Goal: Transaction & Acquisition: Purchase product/service

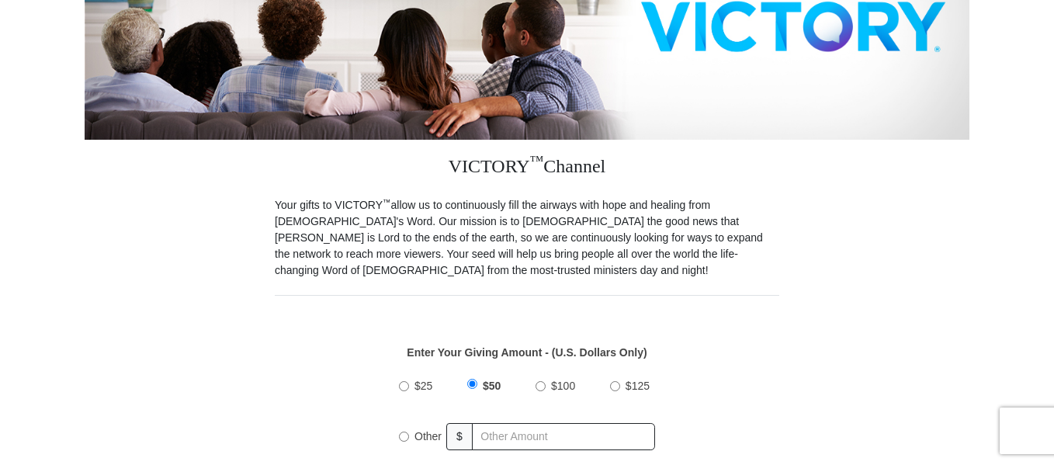
scroll to position [334, 0]
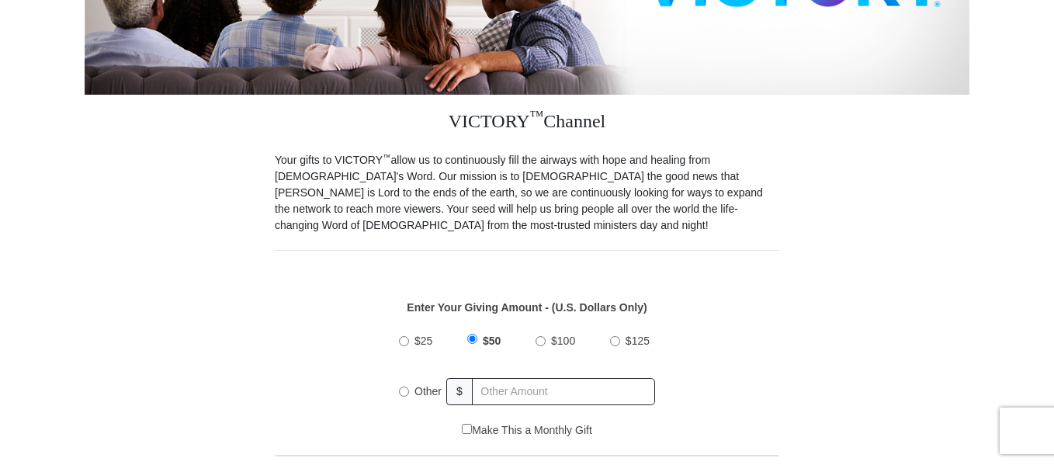
drag, startPoint x: 0, startPoint y: 0, endPoint x: 1051, endPoint y: 188, distance: 1068.1
click at [407, 393] on input "Other" at bounding box center [404, 391] width 10 height 10
radio input "true"
type input "20"
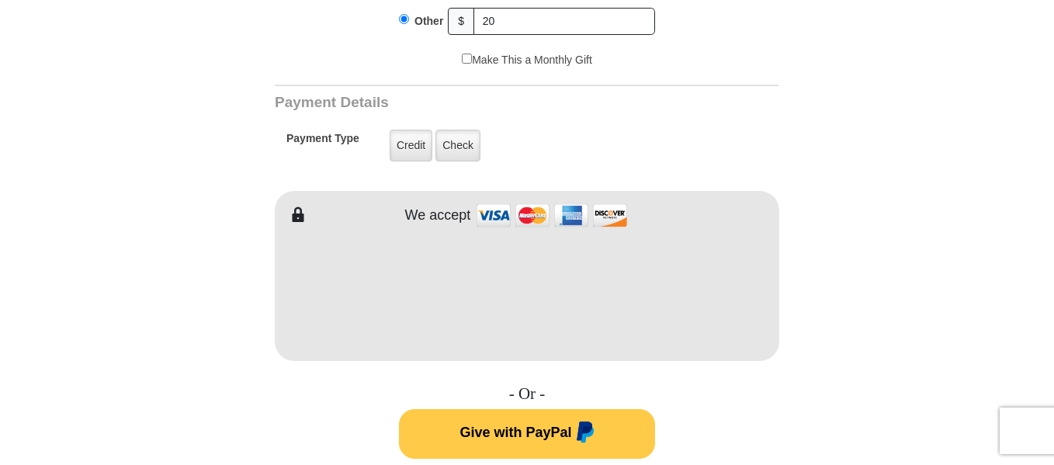
scroll to position [707, 0]
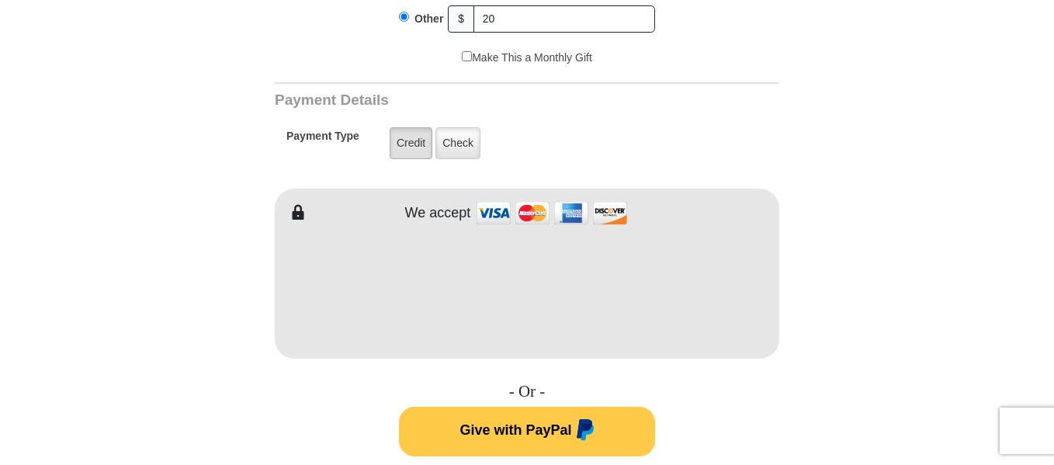
click at [419, 144] on label "Credit" at bounding box center [411, 143] width 43 height 32
click at [0, 0] on input "Credit" at bounding box center [0, 0] width 0 height 0
type input "Les"
type input "Davis"
click at [930, 189] on form "VICTORY Channel Online Giving VICTORY Channel is a worldwide, on-air television…" at bounding box center [527, 273] width 885 height 1856
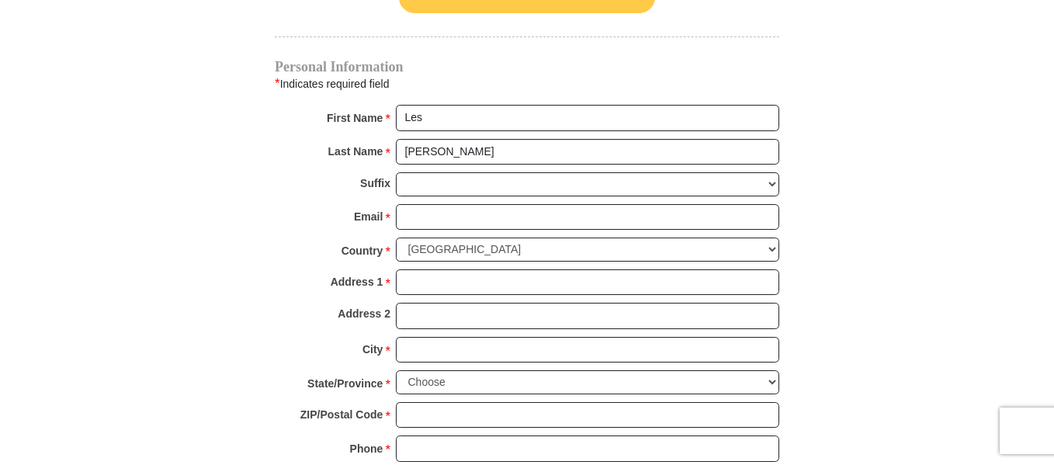
scroll to position [1172, 0]
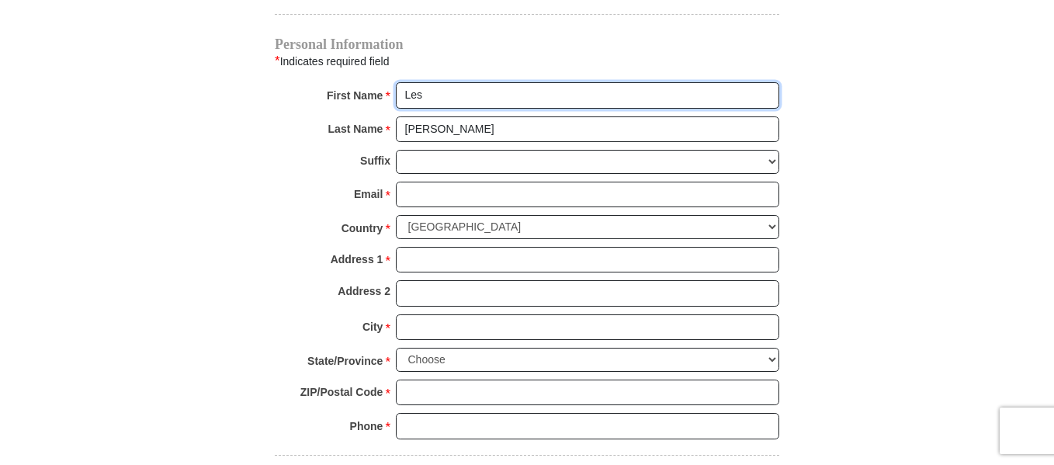
click at [433, 85] on input "Les" at bounding box center [587, 95] width 383 height 26
type input "Les and Faaleo"
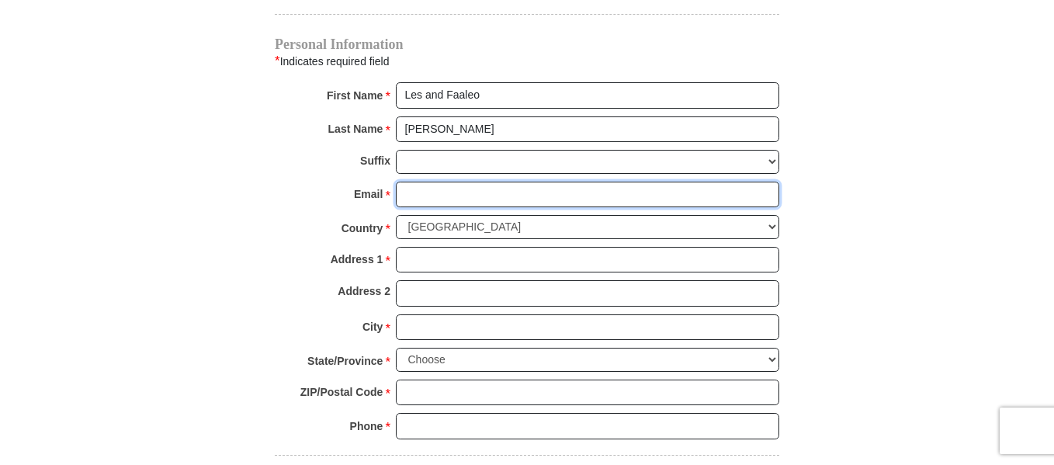
click at [406, 196] on input "Email *" at bounding box center [587, 195] width 383 height 26
type input "lesfaaleo@yahoo.com"
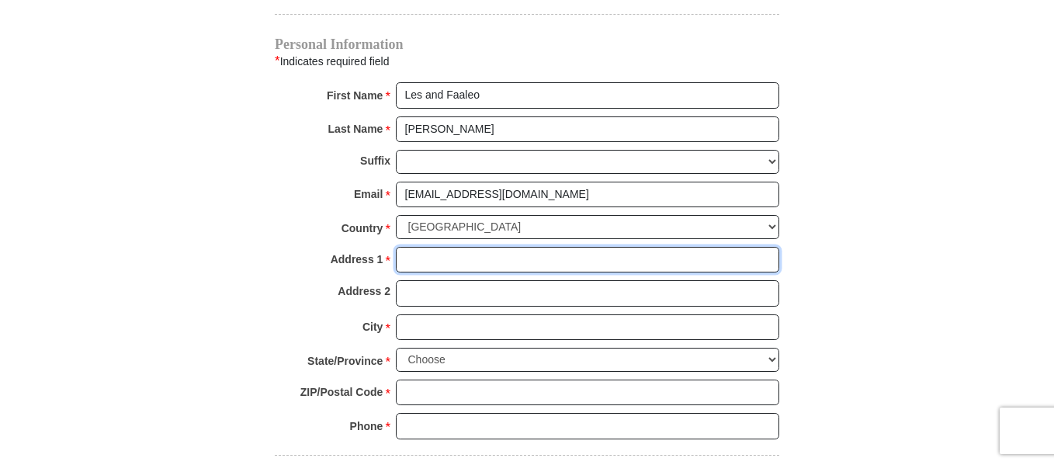
type input "5521 Rogue River Hwy Unit A"
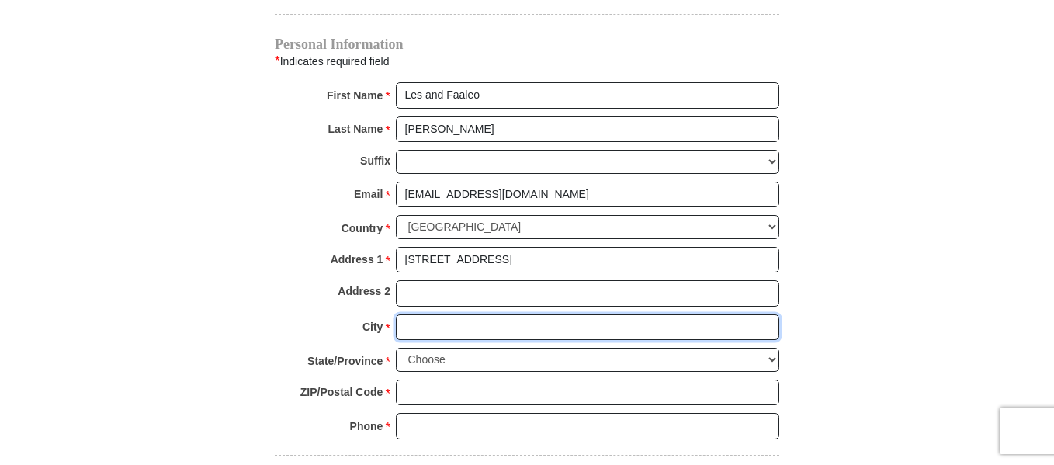
type input "Gold Hill"
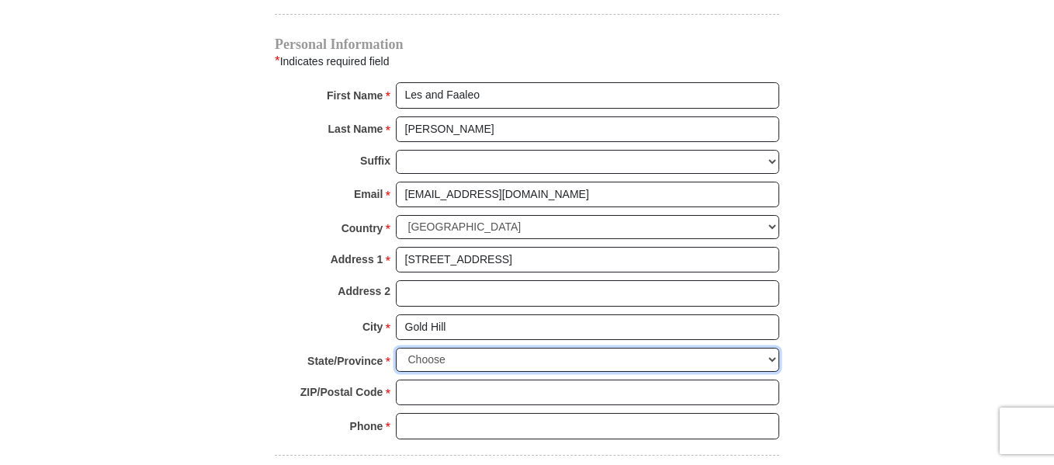
select select "OR"
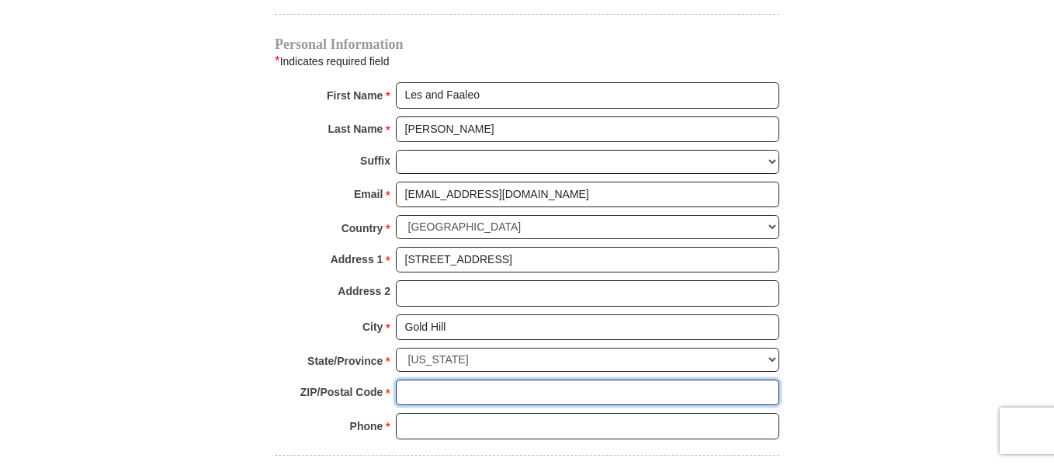
type input "97525"
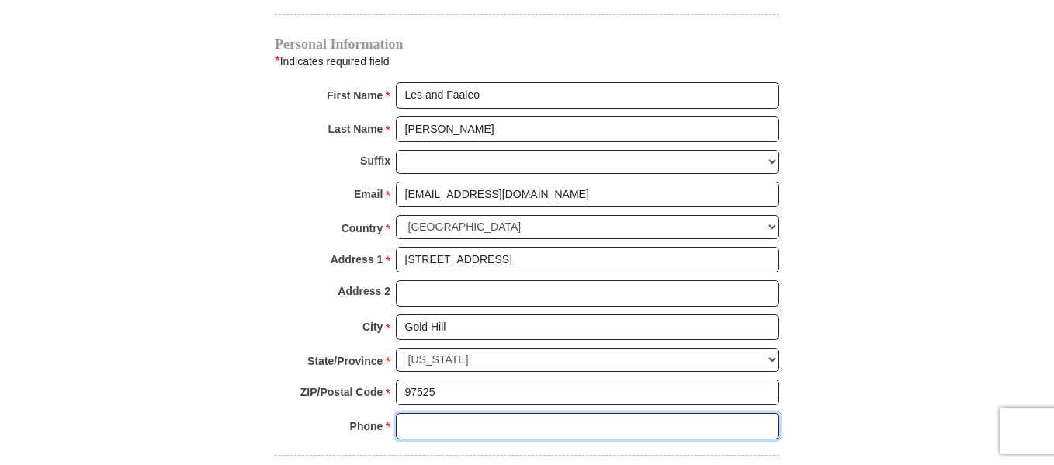
type input "5412265378"
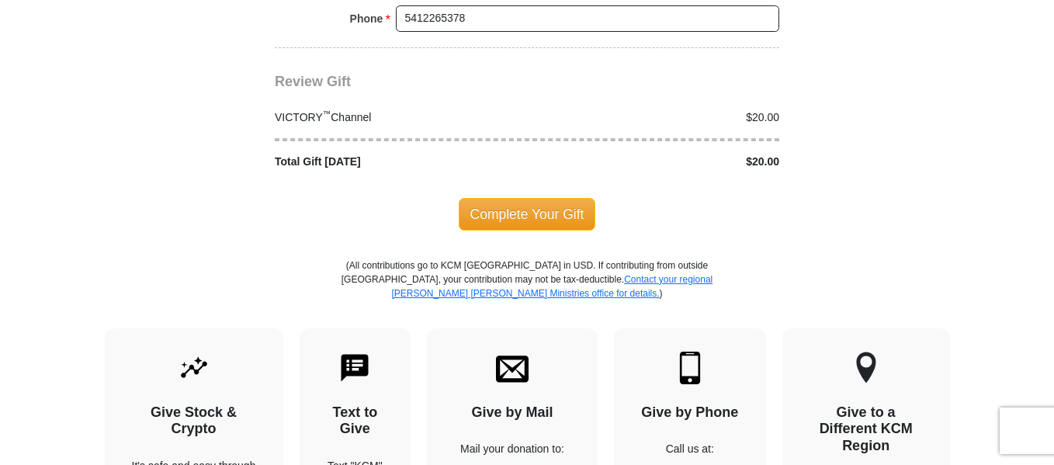
scroll to position [1607, 0]
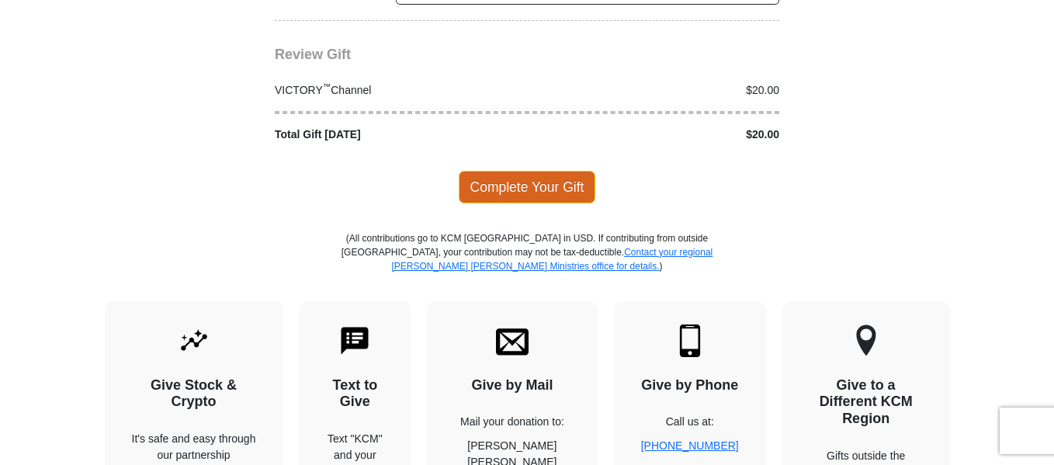
click at [509, 179] on span "Complete Your Gift" at bounding box center [527, 187] width 137 height 33
